Goal: Check status: Check status

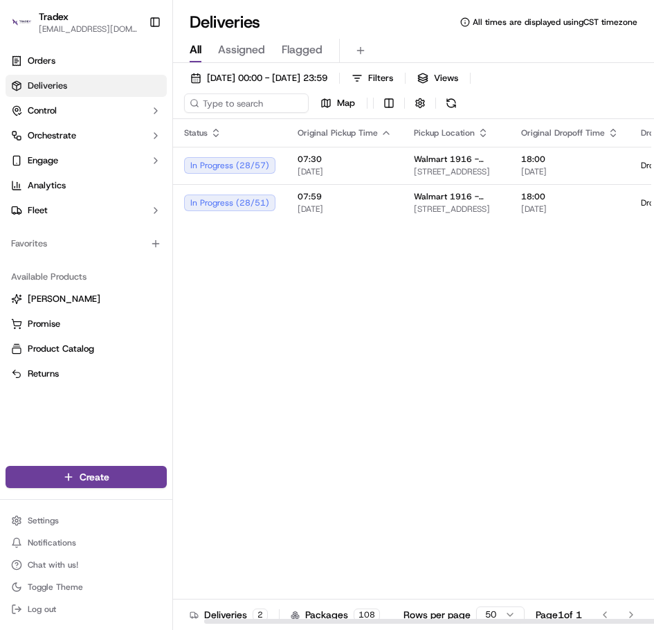
scroll to position [0, 48]
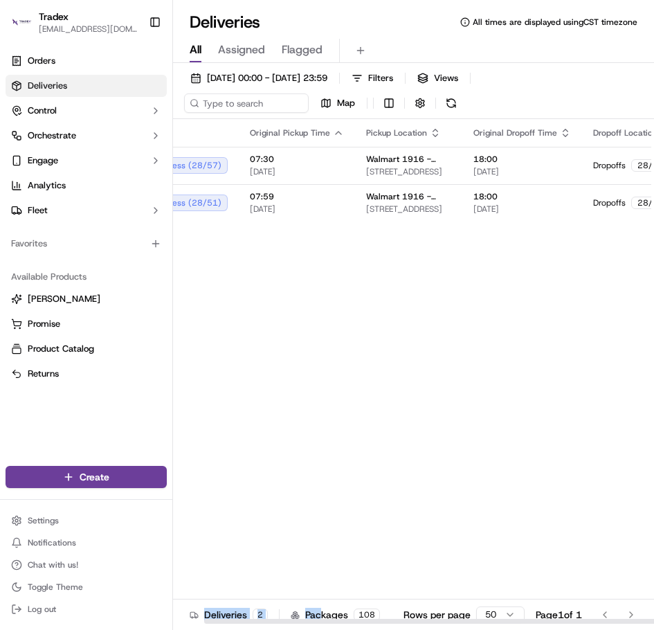
drag, startPoint x: 316, startPoint y: 623, endPoint x: 300, endPoint y: 621, distance: 16.8
click at [311, 623] on div "Status Original Pickup Time Pickup Location Original Dropoff Time Dropoff Locat…" at bounding box center [413, 388] width 481 height 538
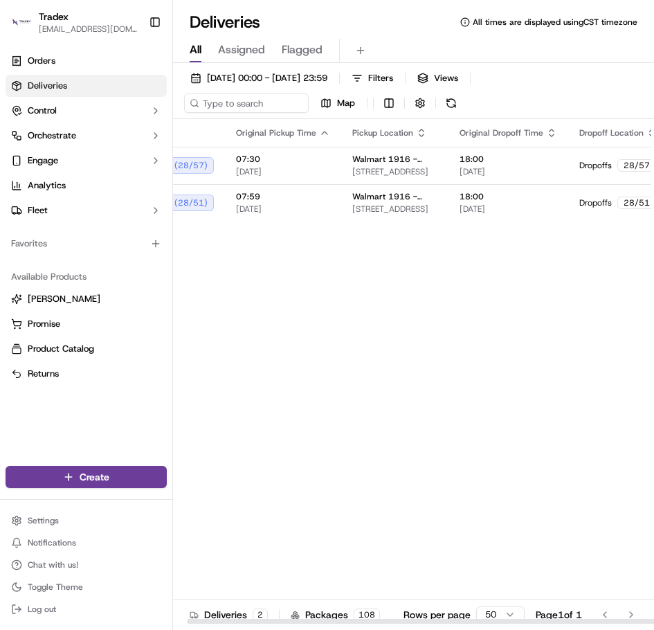
scroll to position [0, 0]
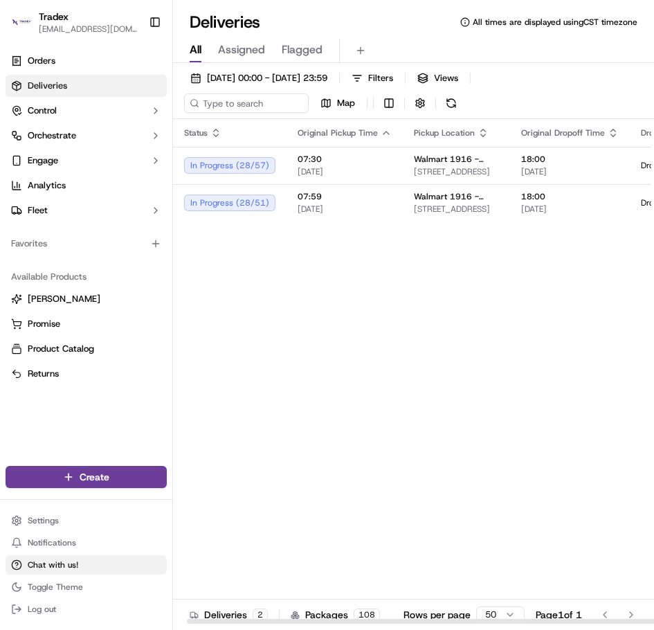
drag, startPoint x: 300, startPoint y: 621, endPoint x: 156, endPoint y: 556, distance: 157.0
click at [187, 619] on div at bounding box center [426, 621] width 479 height 5
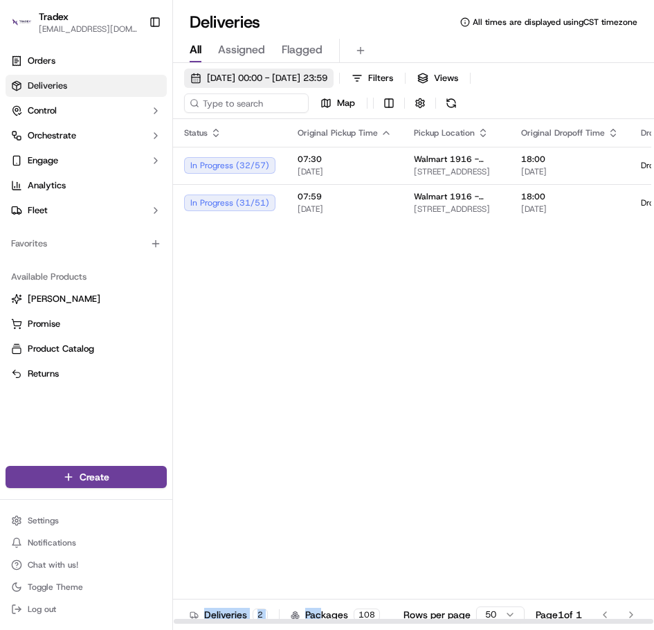
click at [277, 85] on button "[DATE] 00:00 - [DATE] 23:59" at bounding box center [258, 77] width 149 height 19
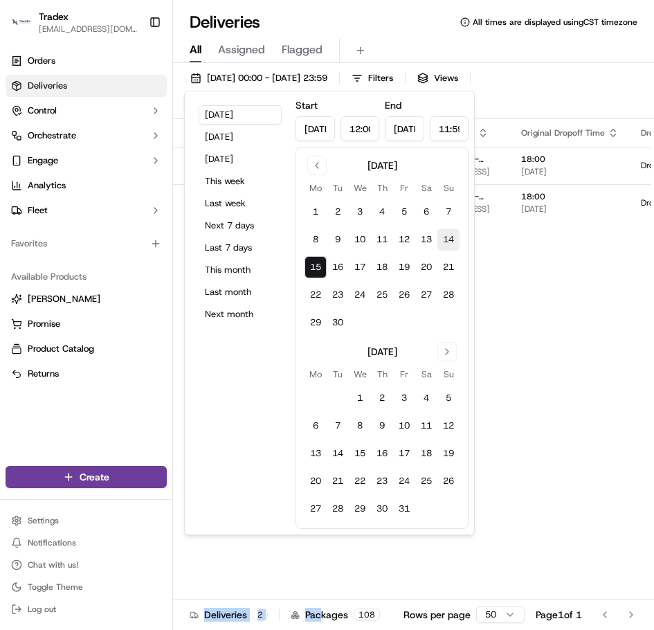
click at [448, 239] on button "14" at bounding box center [448, 239] width 22 height 22
type input "[DATE]"
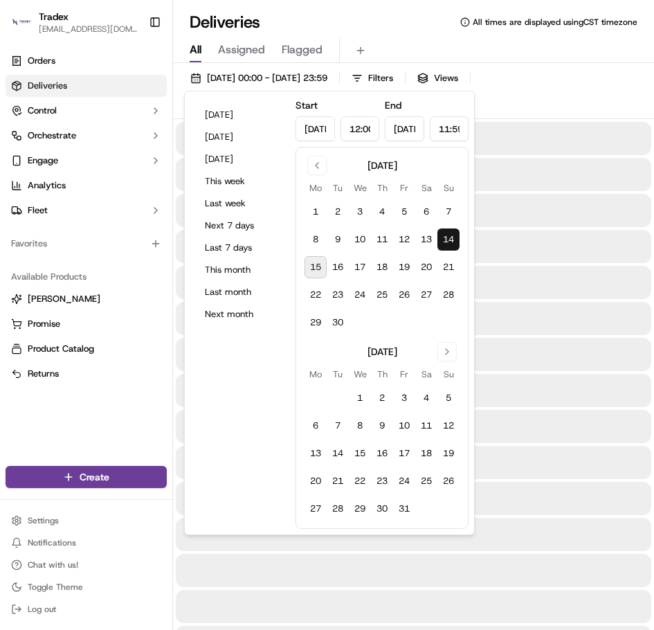
click at [448, 239] on button "14" at bounding box center [448, 239] width 22 height 22
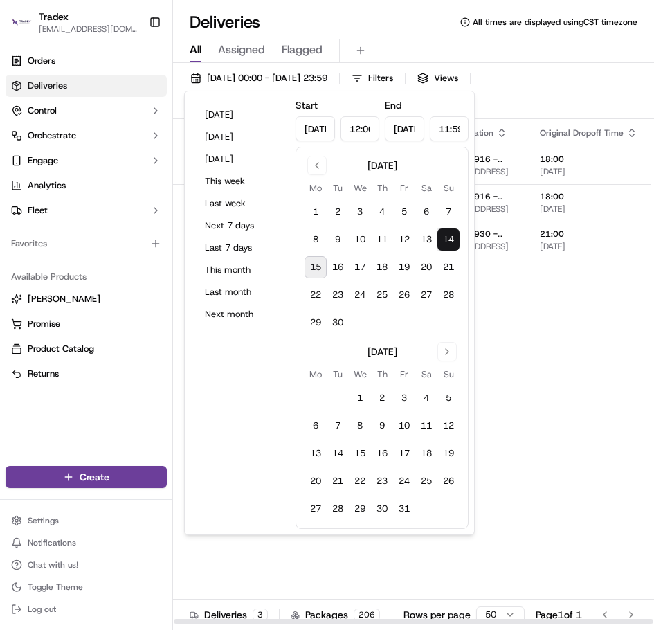
click at [594, 363] on div "Status Original Pickup Time Pickup Location Original Dropoff Time Dropoff Locat…" at bounding box center [624, 371] width 903 height 505
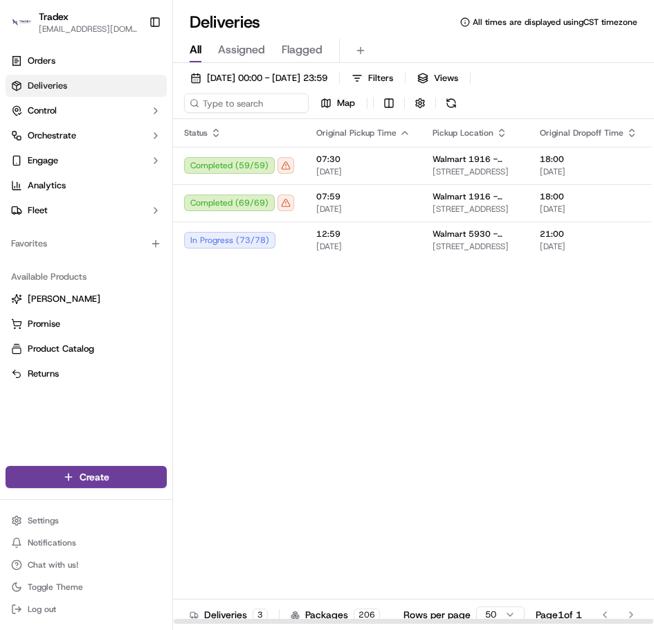
drag, startPoint x: 393, startPoint y: 622, endPoint x: 256, endPoint y: 589, distance: 141.0
click at [264, 619] on div at bounding box center [413, 621] width 479 height 5
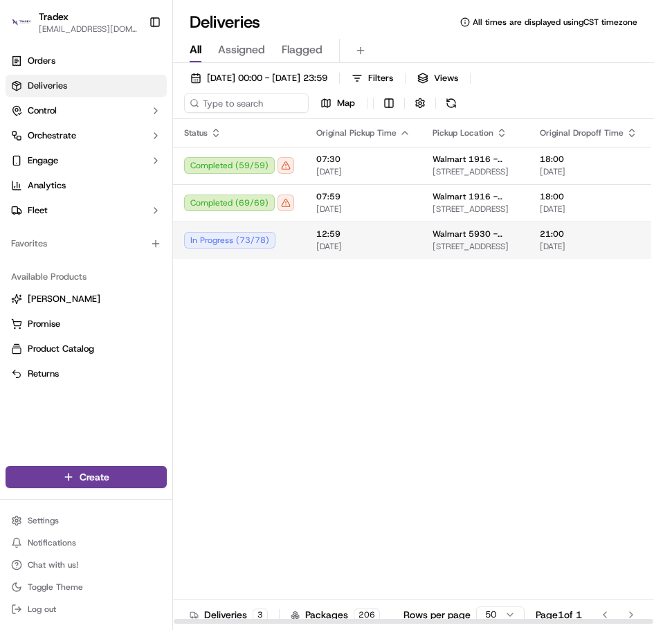
click at [341, 255] on td "12:59 [DATE]" at bounding box center [363, 239] width 116 height 37
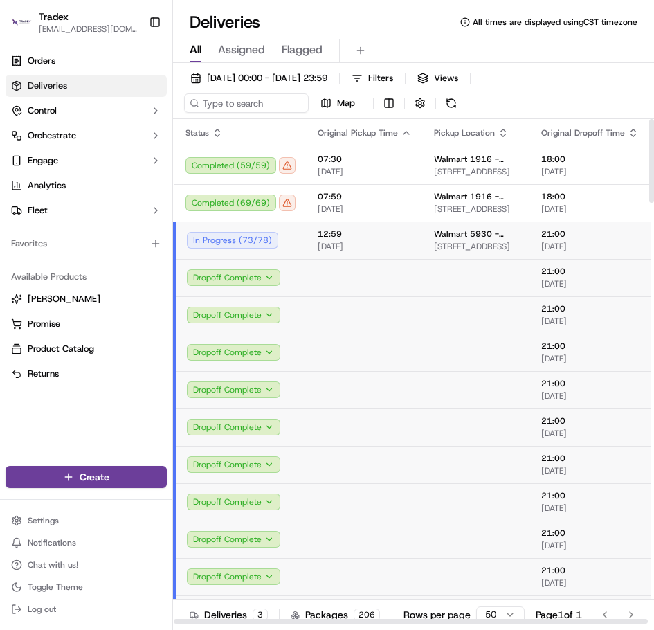
click at [405, 245] on span "[DATE]" at bounding box center [365, 246] width 94 height 11
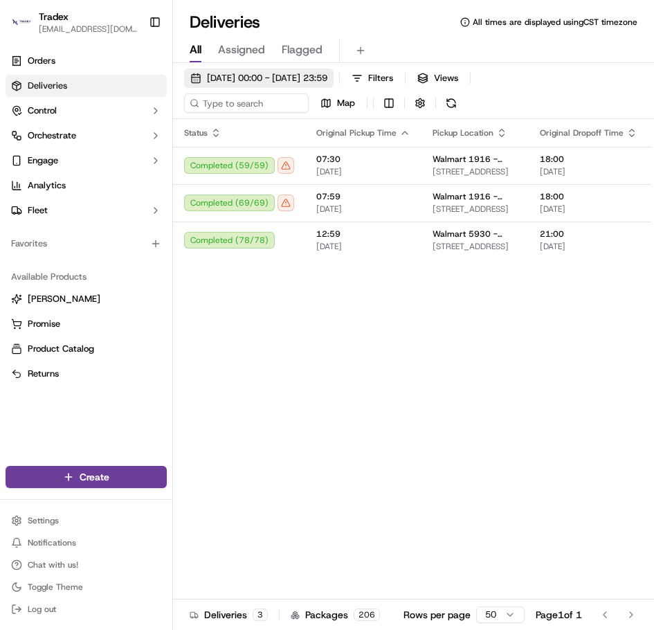
click at [312, 82] on span "[DATE] 00:00 - [DATE] 23:59" at bounding box center [267, 78] width 120 height 12
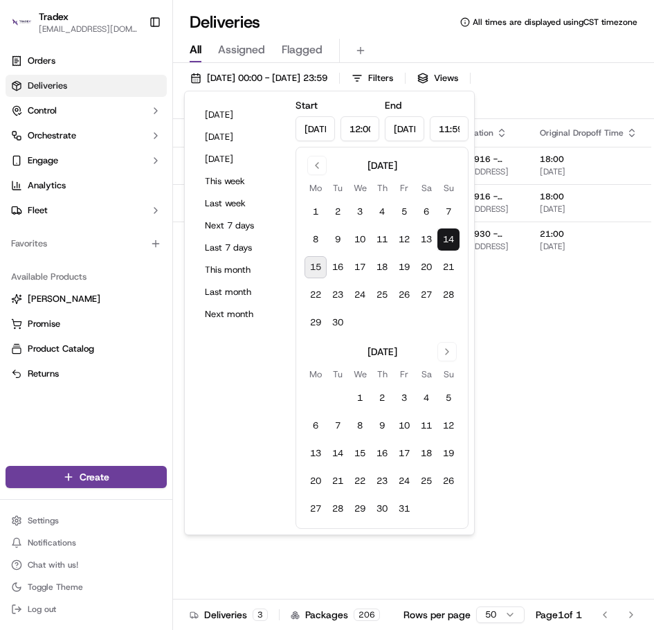
click at [322, 264] on button "15" at bounding box center [315, 267] width 22 height 22
type input "[DATE]"
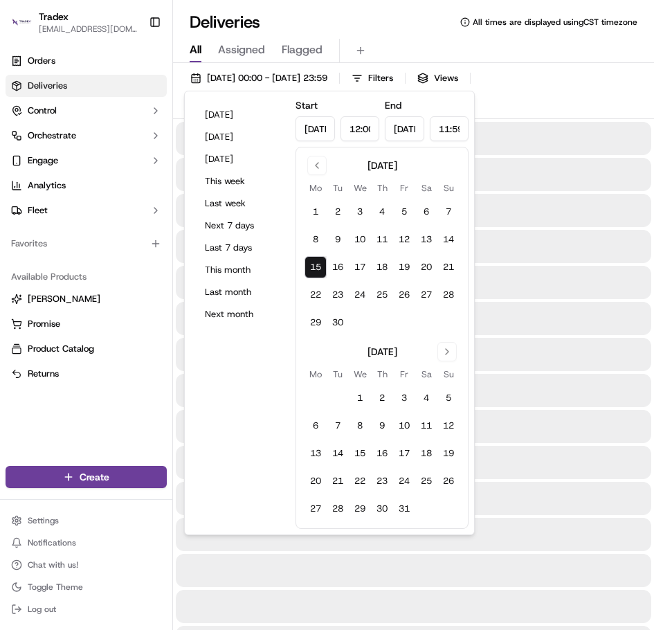
click at [500, 333] on div at bounding box center [413, 318] width 475 height 33
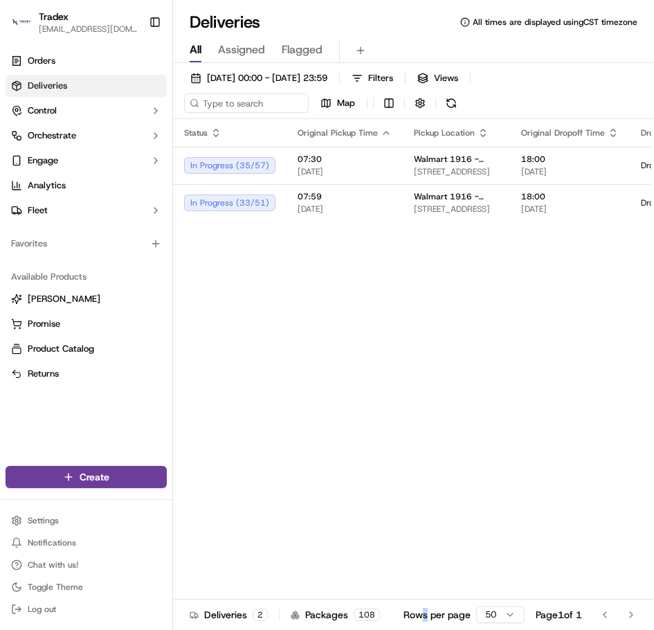
drag, startPoint x: 419, startPoint y: 623, endPoint x: 410, endPoint y: 621, distance: 9.9
click at [419, 622] on div "Rows per page 50 Page 1 of 1 Go to first page Go to previous page Go to next pa…" at bounding box center [522, 614] width 239 height 19
click at [372, 536] on div "Status Original Pickup Time Pickup Location Original Dropoff Time Dropoff Locat…" at bounding box center [558, 371] width 770 height 505
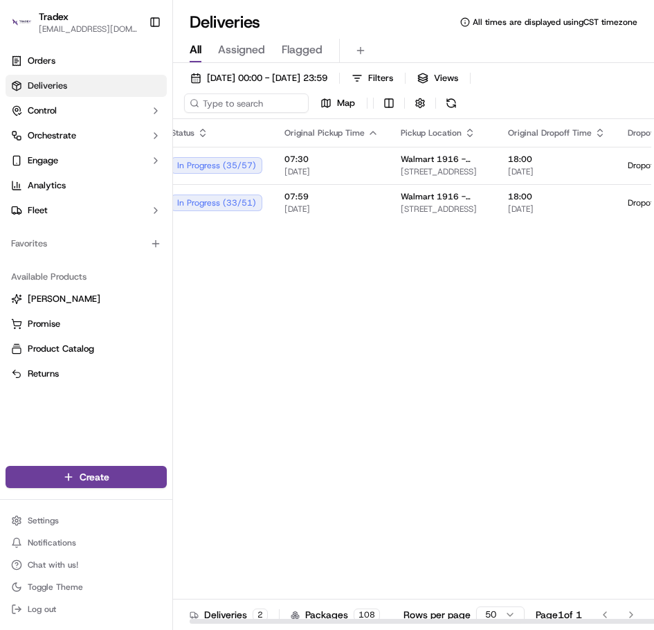
scroll to position [0, 10]
drag, startPoint x: 384, startPoint y: 621, endPoint x: 390, endPoint y: 632, distance: 13.3
click at [390, 623] on div at bounding box center [419, 621] width 479 height 5
